Goal: Transaction & Acquisition: Purchase product/service

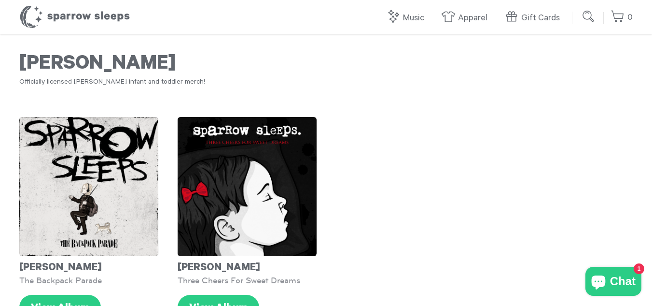
drag, startPoint x: 651, startPoint y: 74, endPoint x: 652, endPoint y: 90, distance: 15.5
click at [652, 90] on html "Skip to content Music All Music Lullabies Lofi White Noise Kid's Music Vinyl & …" at bounding box center [326, 286] width 652 height 572
click at [496, 145] on div "[PERSON_NAME] The Backpack Parade From $ 1.00 to $ 10.00 View Album [PERSON_NAM…" at bounding box center [326, 218] width 652 height 261
click at [466, 16] on link "Apparel" at bounding box center [466, 18] width 51 height 21
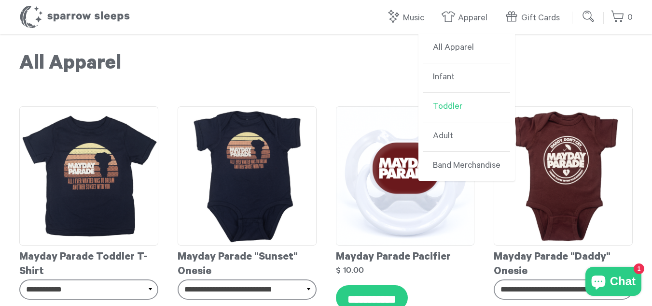
click at [460, 107] on link "Toddler" at bounding box center [466, 107] width 87 height 29
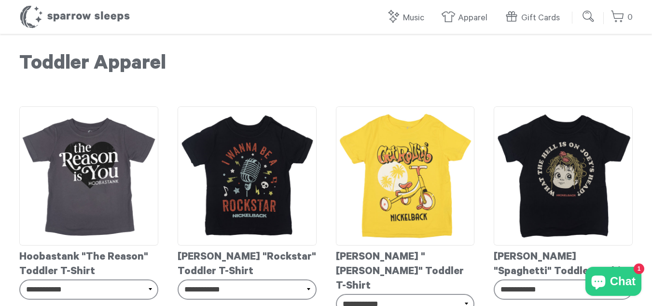
drag, startPoint x: 0, startPoint y: 0, endPoint x: 421, endPoint y: 61, distance: 425.4
click at [421, 61] on h1 "Toddler Apparel" at bounding box center [326, 65] width 614 height 24
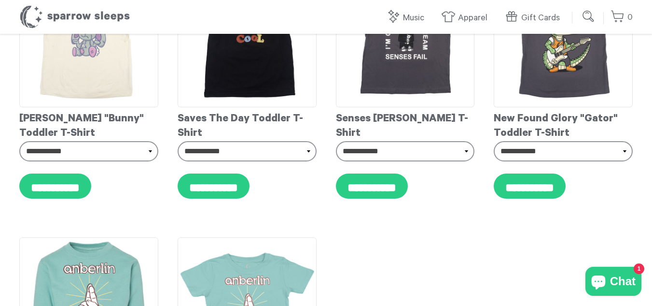
scroll to position [425, 0]
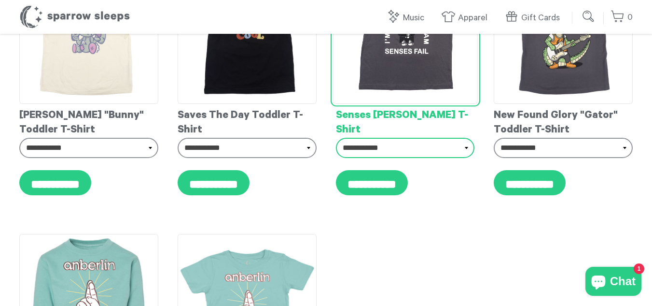
click at [408, 138] on select "**********" at bounding box center [405, 148] width 139 height 20
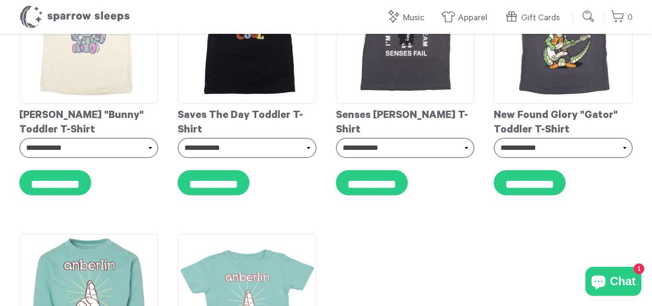
click at [342, 253] on div "**********" at bounding box center [326, 72] width 652 height 841
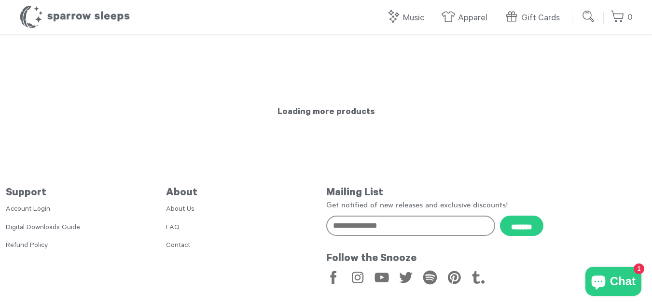
scroll to position [883, 0]
